Goal: Task Accomplishment & Management: Use online tool/utility

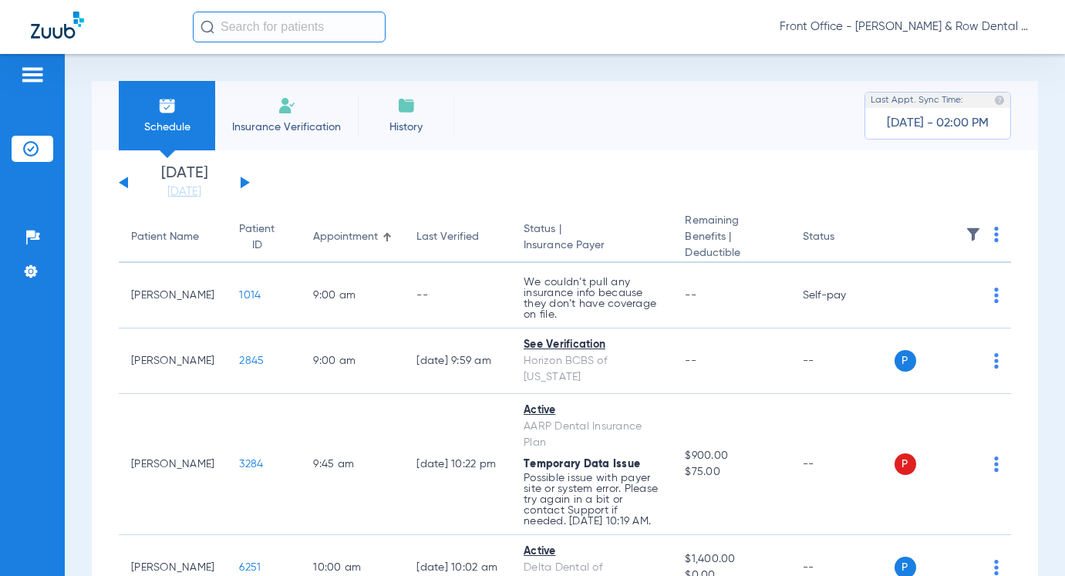
click at [226, 39] on input "text" at bounding box center [289, 27] width 193 height 31
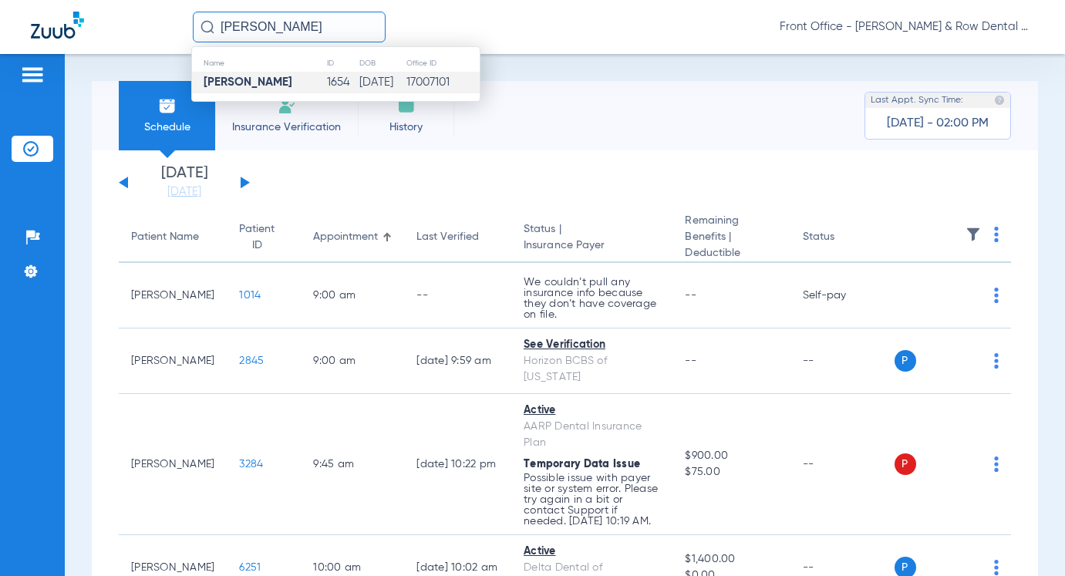
type input "[PERSON_NAME]"
click at [326, 75] on td "1654" at bounding box center [342, 83] width 32 height 22
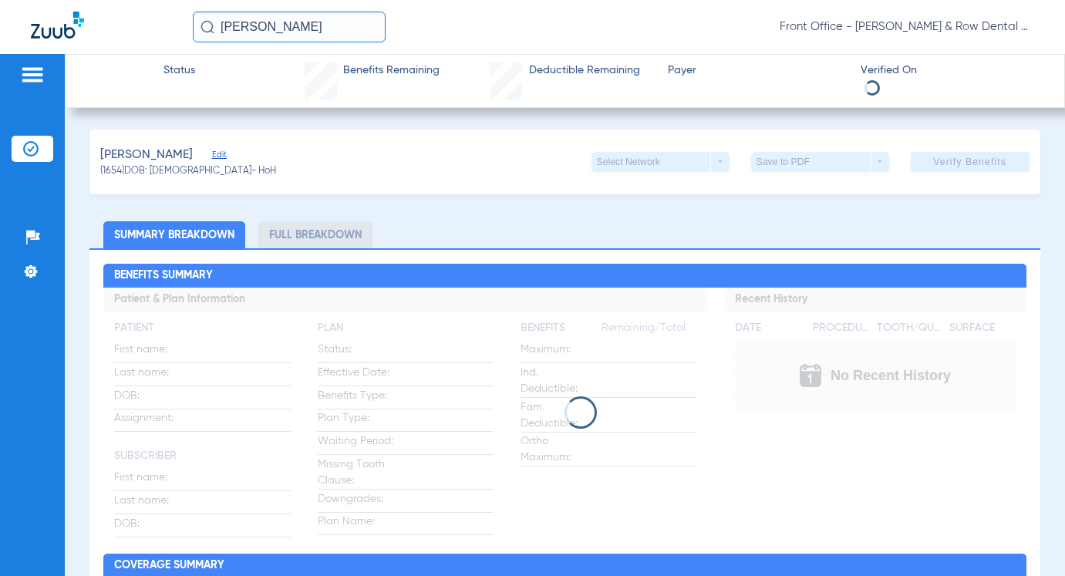
click at [945, 167] on app-verify-button "Verify Benefits" at bounding box center [969, 162] width 119 height 20
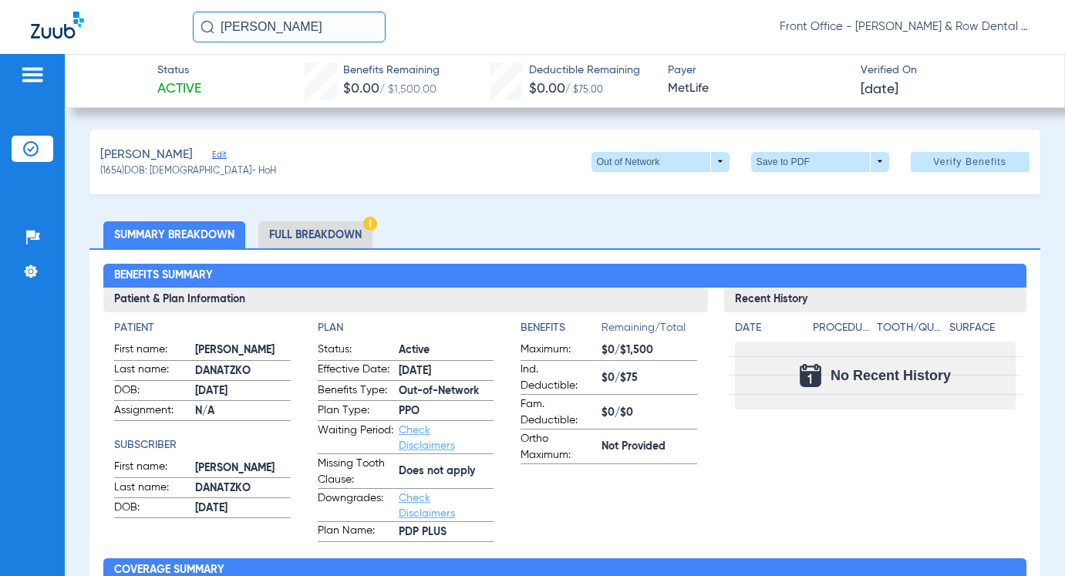
click at [945, 167] on span "Verify Benefits" at bounding box center [969, 162] width 73 height 12
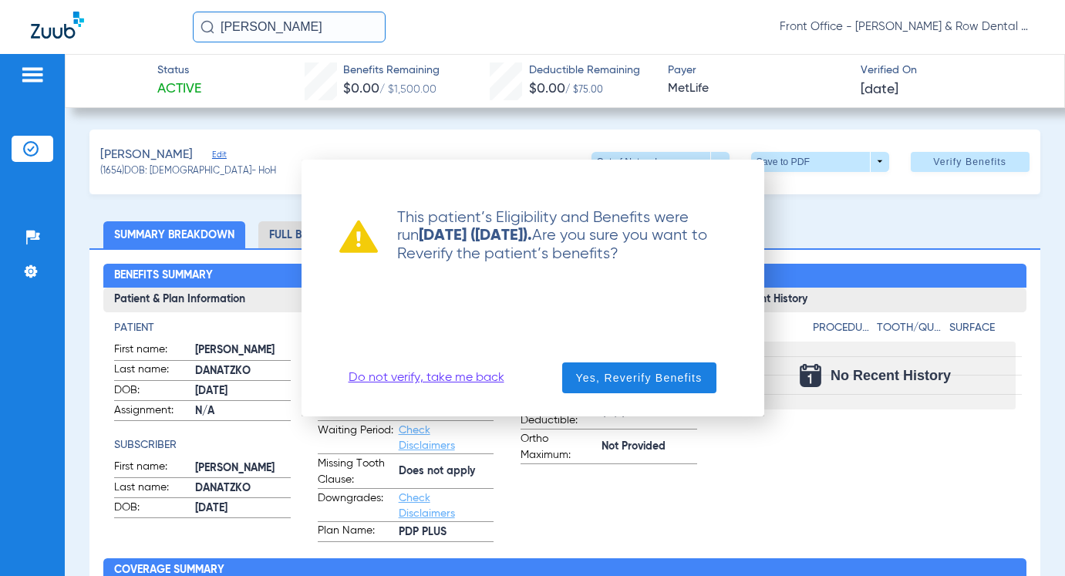
click at [484, 374] on link "Do not verify, take me back" at bounding box center [426, 377] width 156 height 15
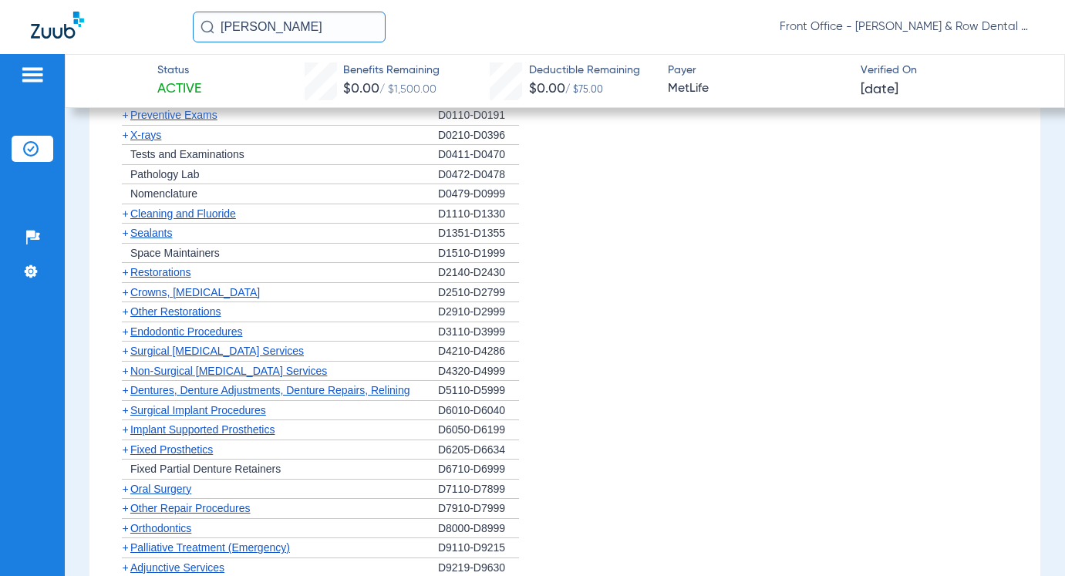
scroll to position [1387, 0]
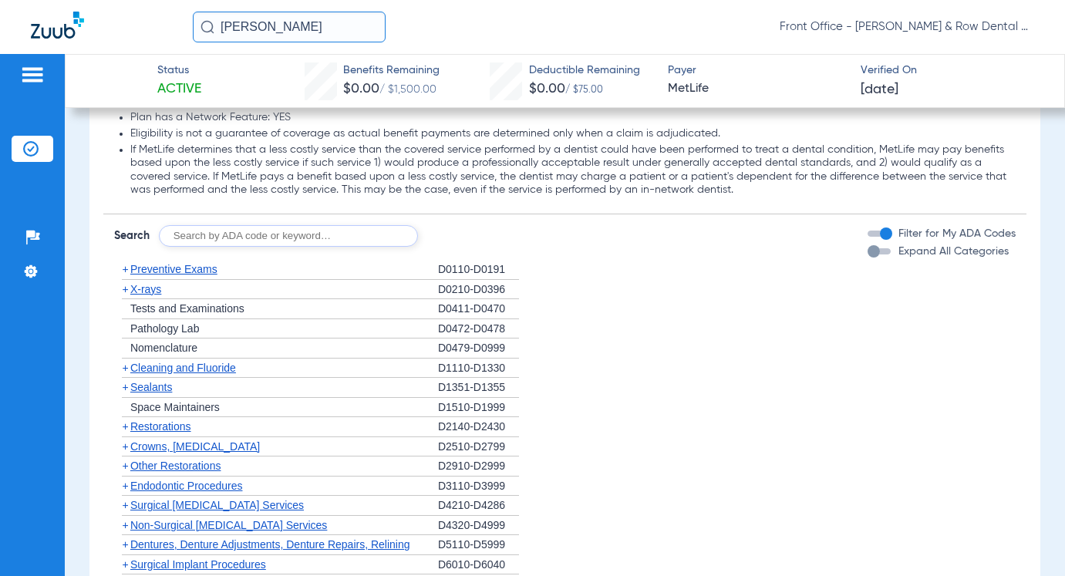
click at [178, 271] on span "Preventive Exams" at bounding box center [173, 269] width 87 height 12
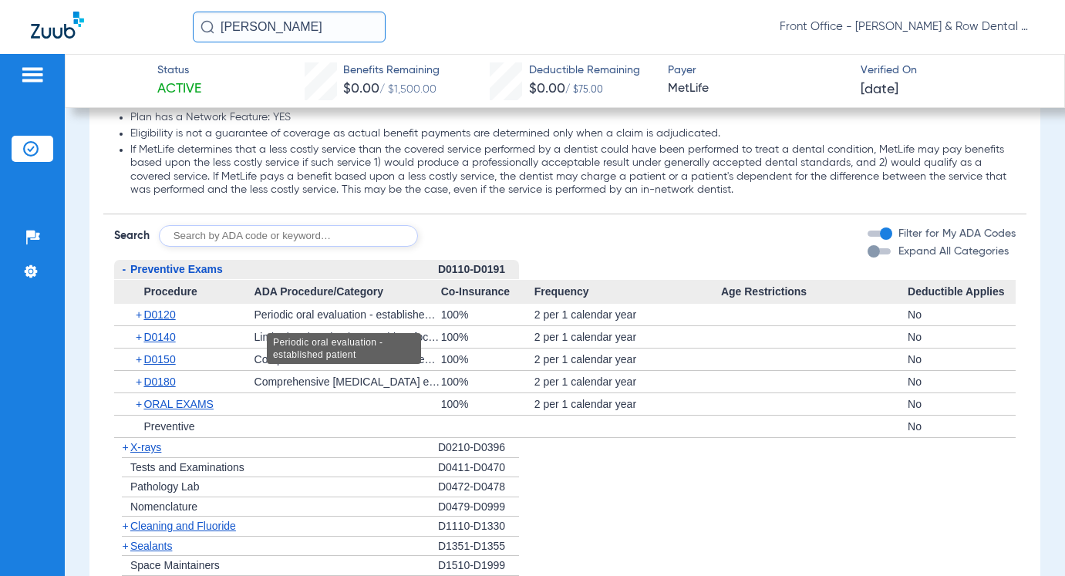
click at [306, 318] on div "Periodic oral evaluation - established patient" at bounding box center [347, 315] width 187 height 22
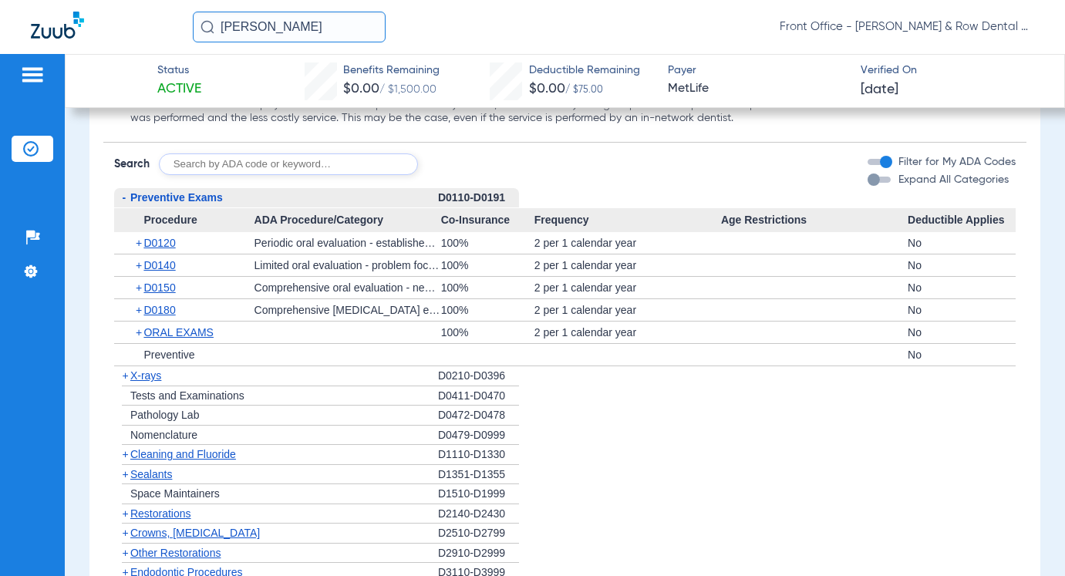
scroll to position [1542, 0]
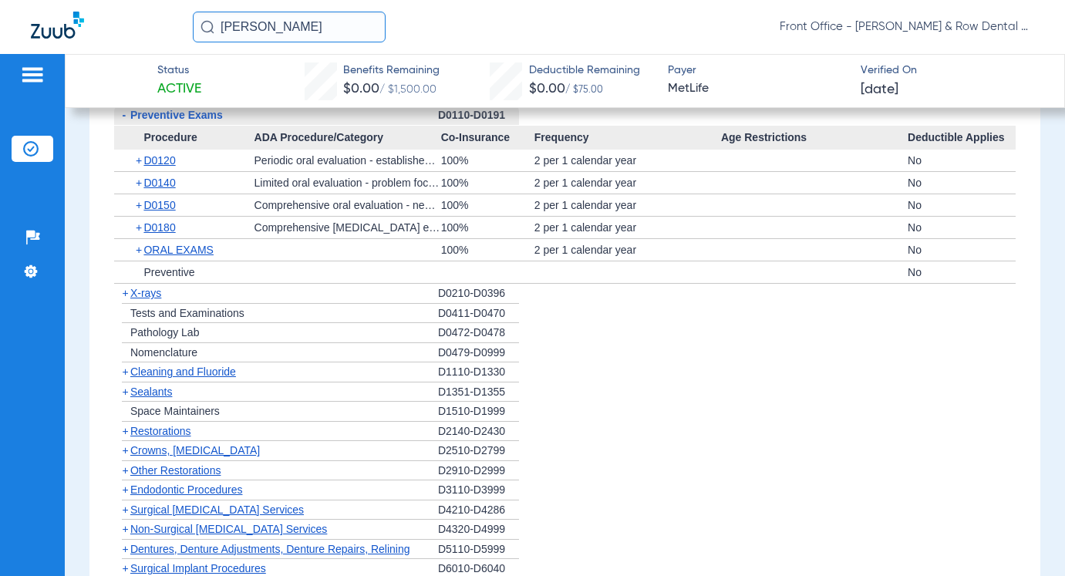
click at [145, 299] on span "X-rays" at bounding box center [145, 293] width 31 height 12
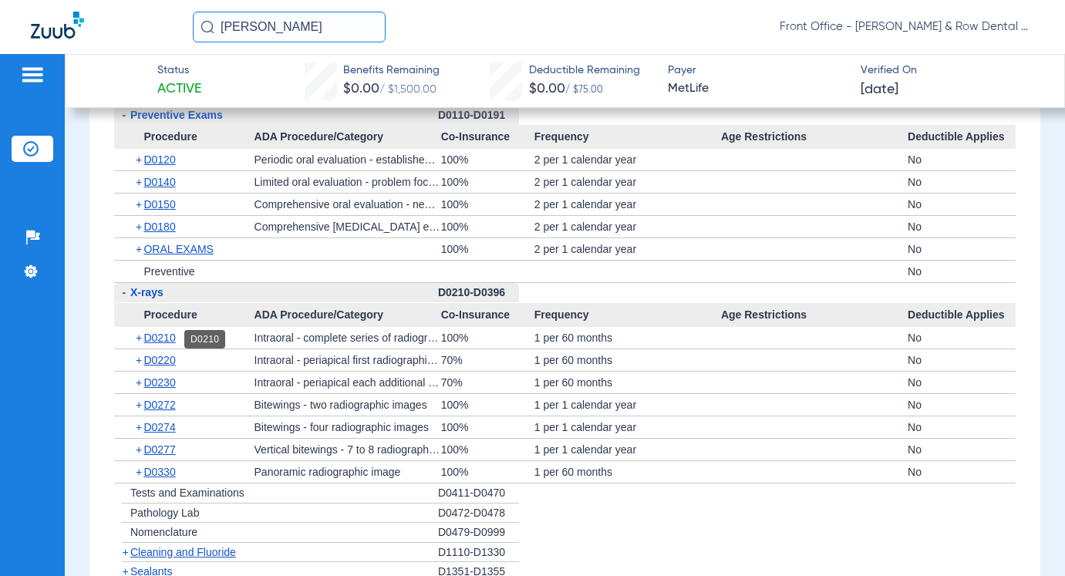
click at [162, 335] on span "D0210" at bounding box center [159, 337] width 32 height 12
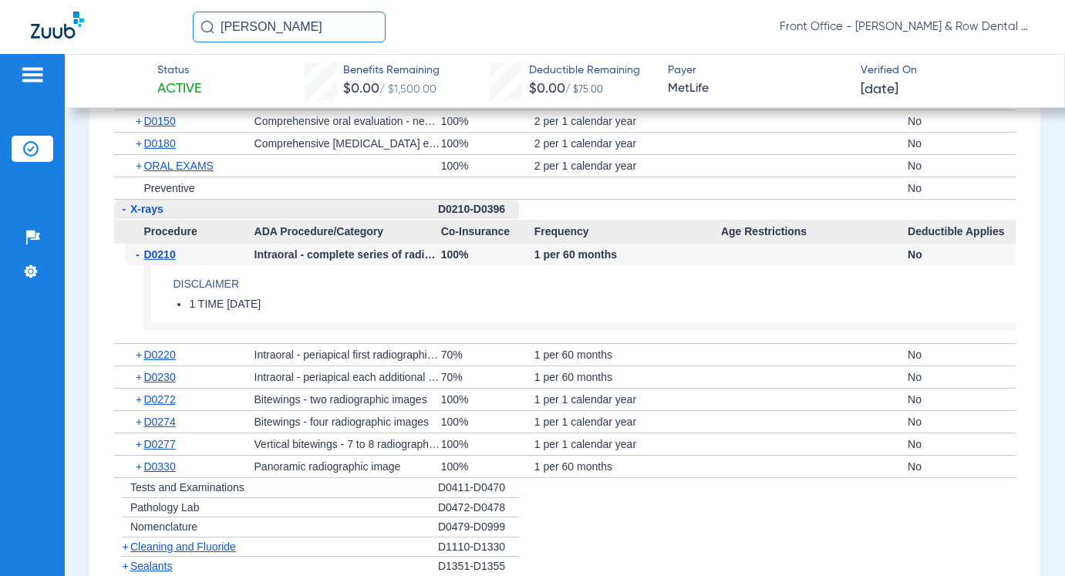
scroll to position [1850, 0]
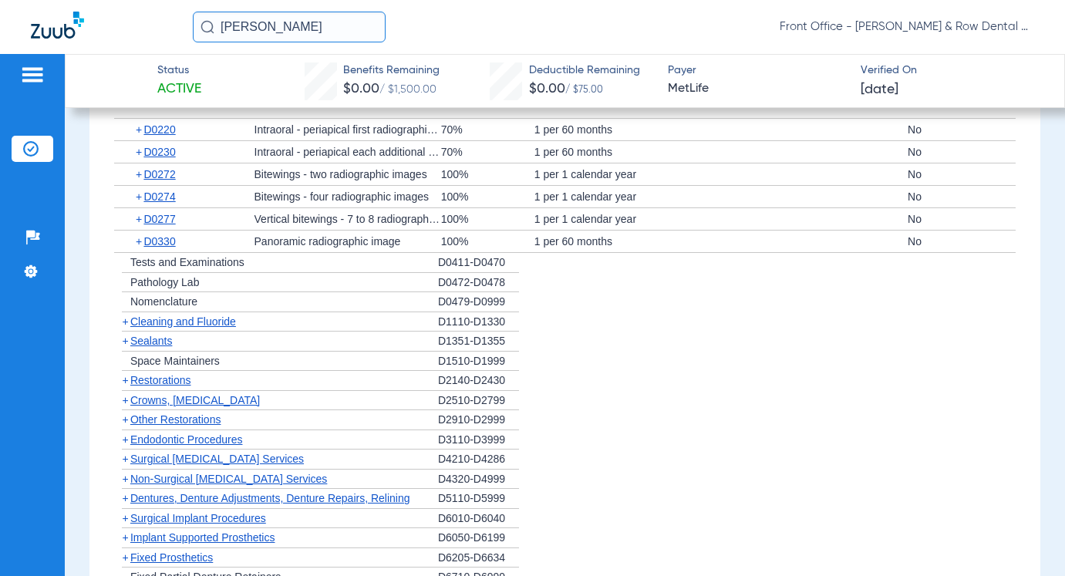
click at [166, 321] on span "Cleaning and Fluoride" at bounding box center [183, 321] width 106 height 12
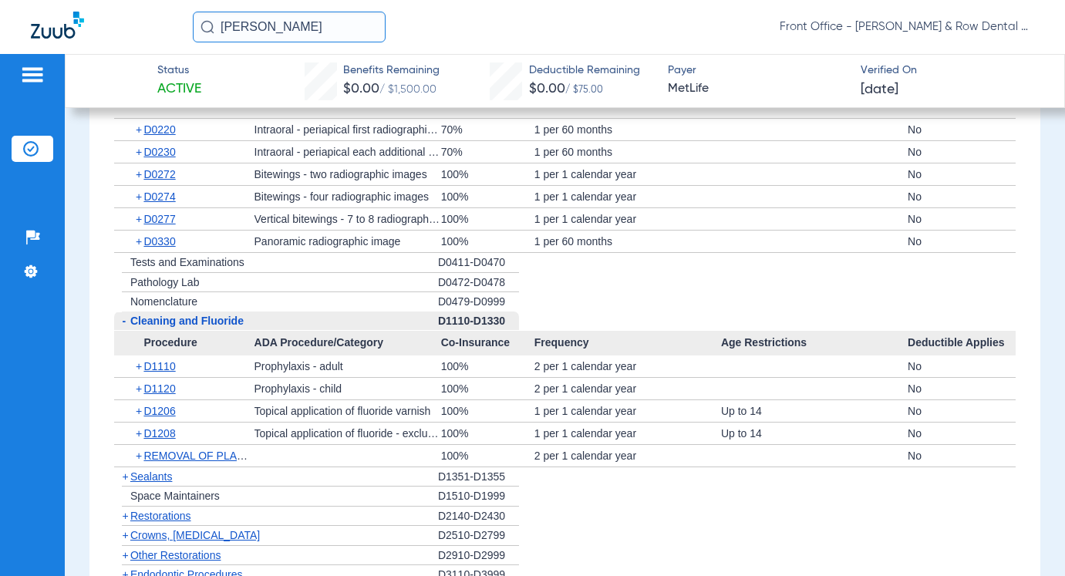
drag, startPoint x: 247, startPoint y: 559, endPoint x: 162, endPoint y: 476, distance: 118.8
click at [164, 477] on span "Sealants" at bounding box center [151, 476] width 42 height 12
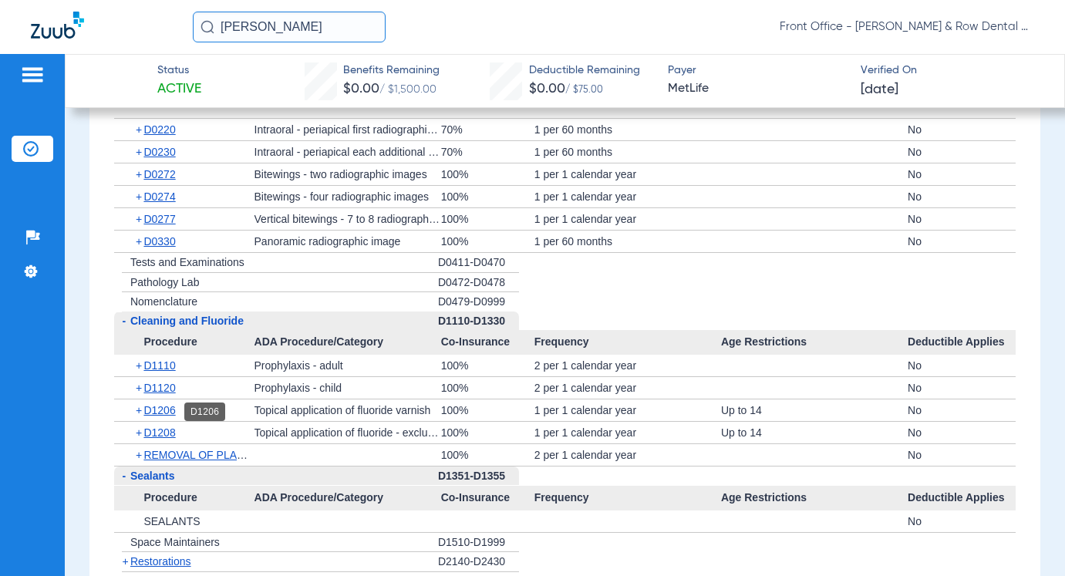
click at [164, 412] on span "D1206" at bounding box center [159, 410] width 32 height 12
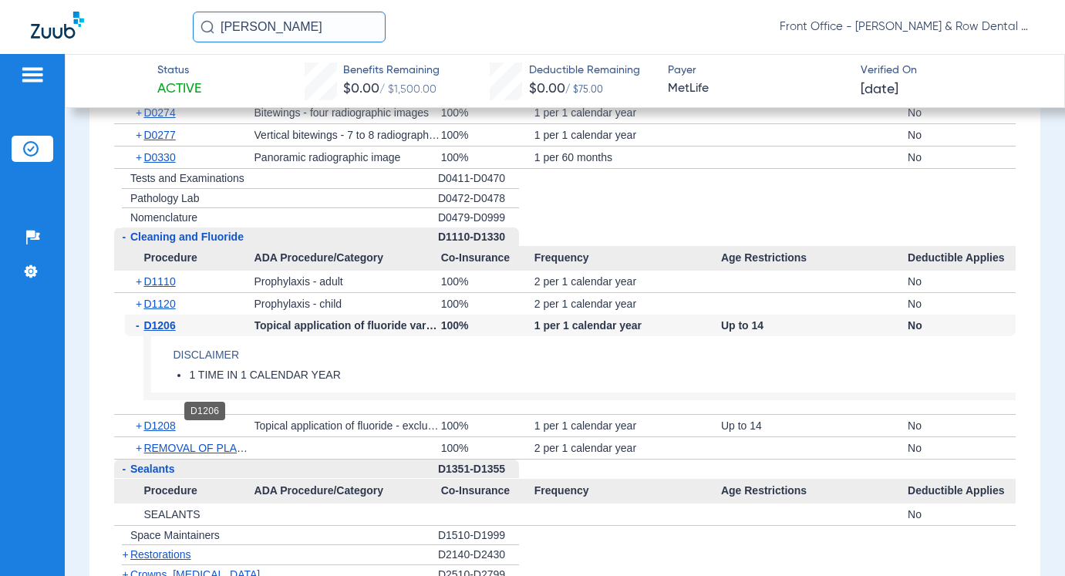
scroll to position [2081, 0]
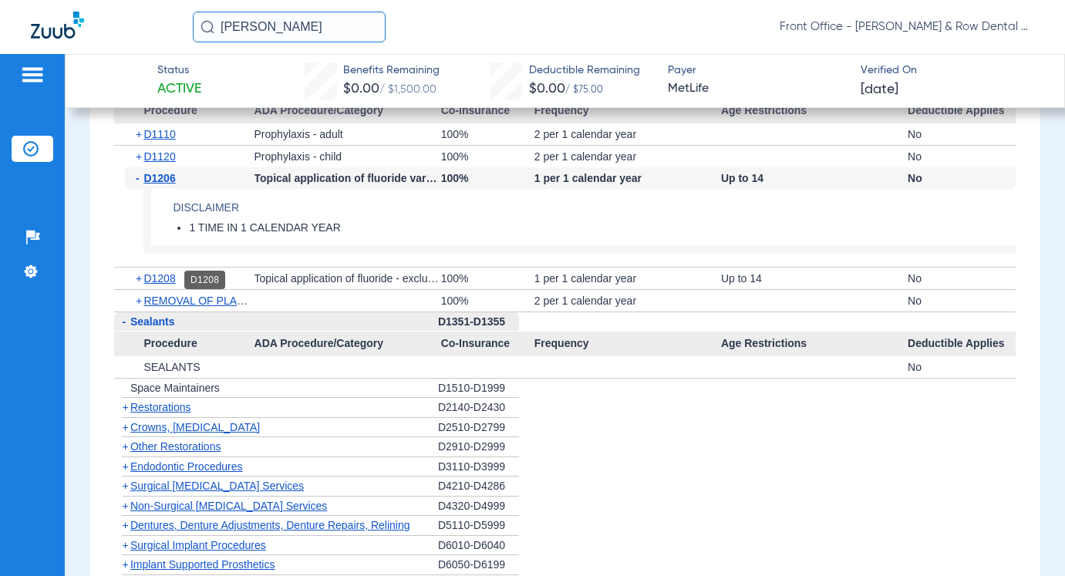
click at [168, 279] on span "D1208" at bounding box center [159, 278] width 32 height 12
